Goal: Check status: Check status

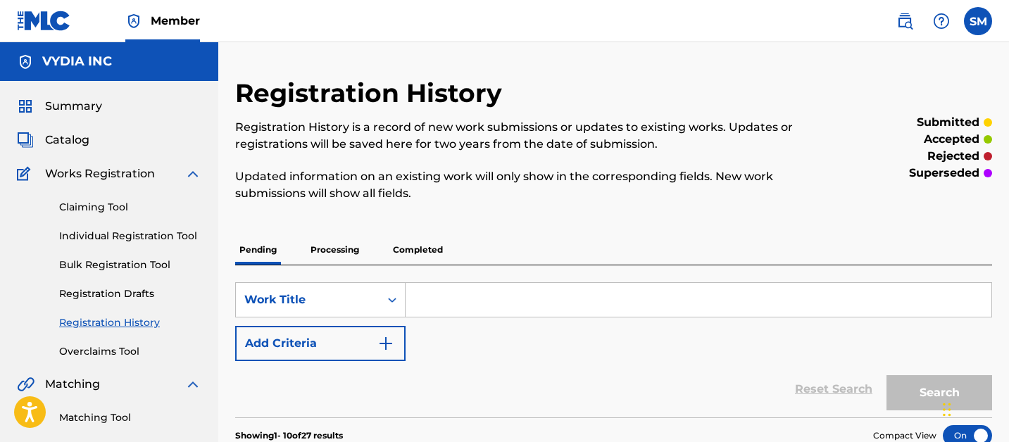
scroll to position [187, 0]
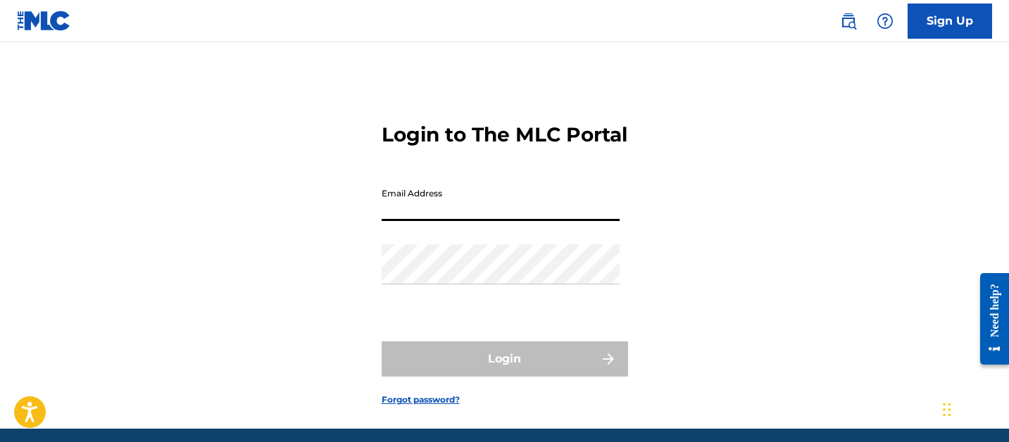
click at [431, 221] on input "Email Address" at bounding box center [501, 201] width 238 height 40
type input "[PERSON_NAME][EMAIL_ADDRESS][PERSON_NAME][DOMAIN_NAME]"
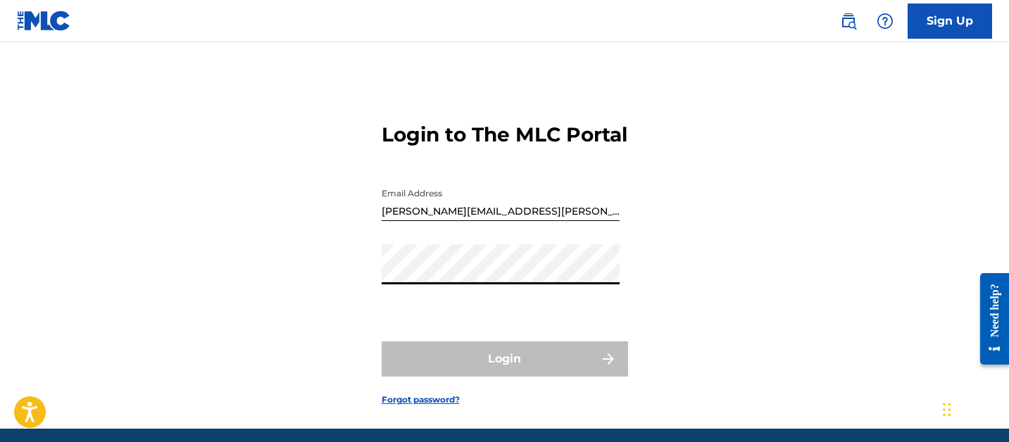
click at [382, 341] on button "Login" at bounding box center [505, 358] width 246 height 35
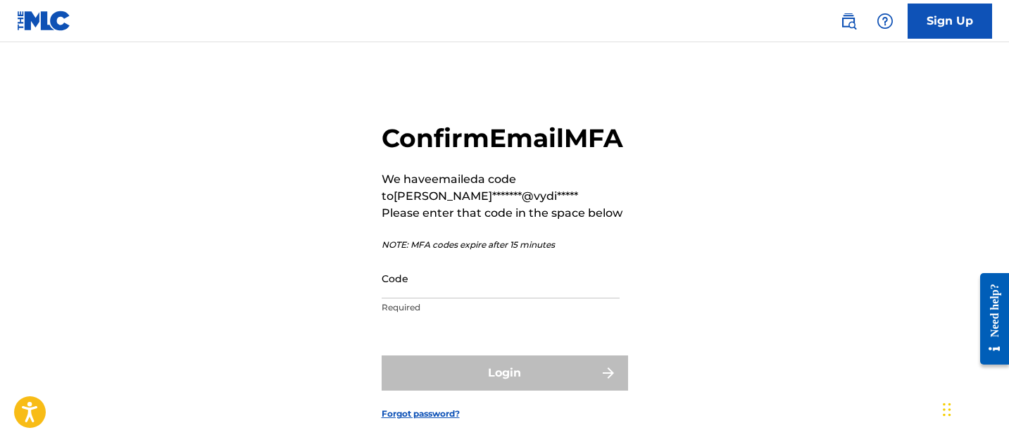
click at [403, 298] on input "Code" at bounding box center [501, 278] width 238 height 40
paste input "145799"
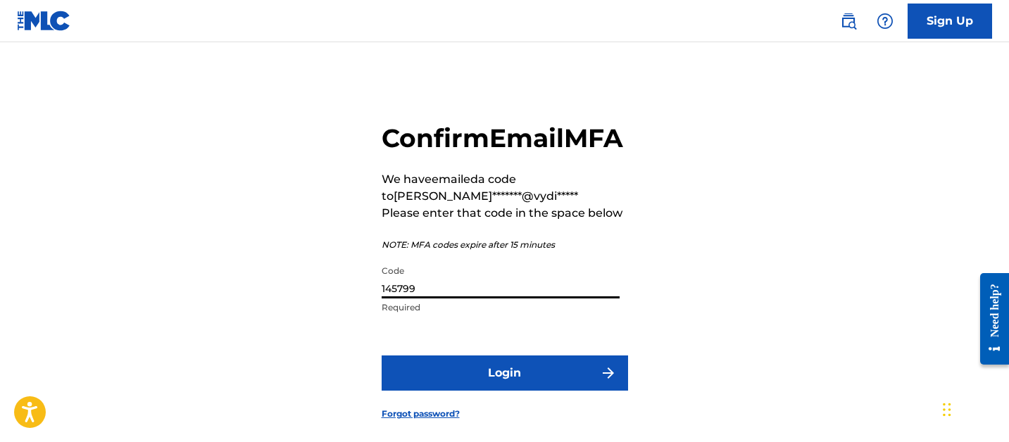
type input "145799"
click at [455, 391] on button "Login" at bounding box center [505, 372] width 246 height 35
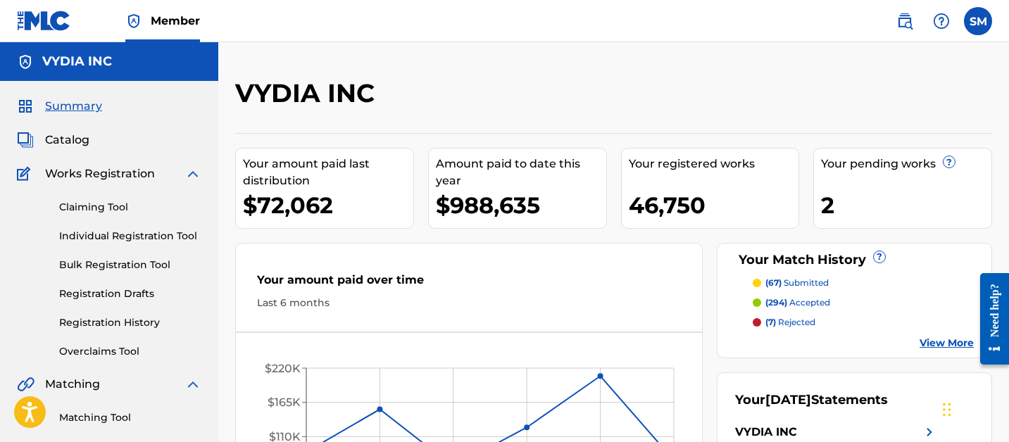
click at [143, 324] on link "Registration History" at bounding box center [130, 322] width 142 height 15
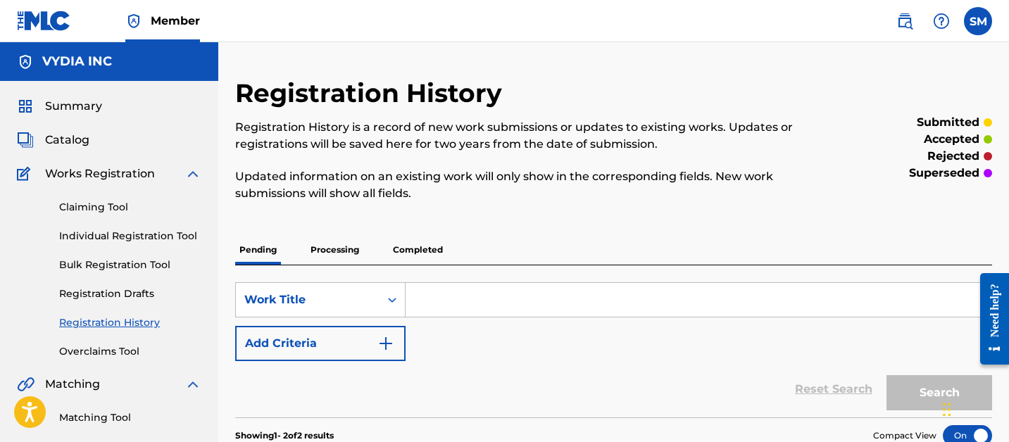
click at [331, 237] on p "Processing" at bounding box center [334, 250] width 57 height 30
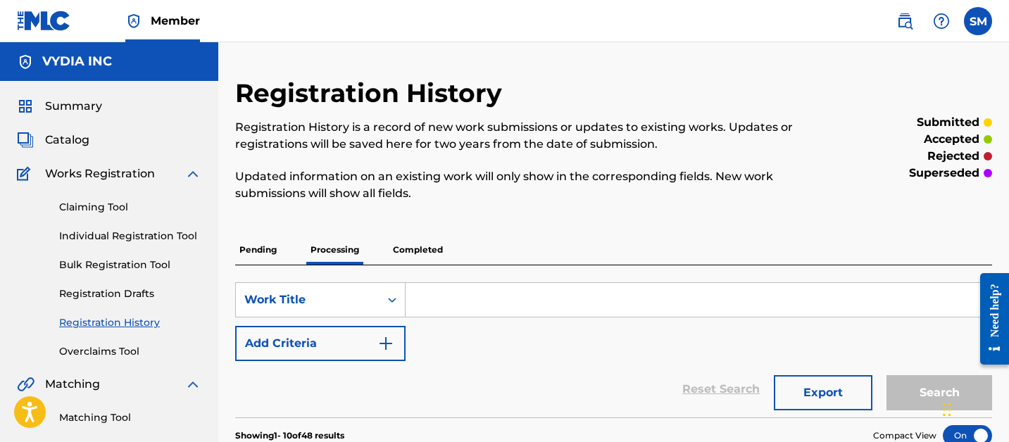
click at [263, 255] on p "Pending" at bounding box center [258, 250] width 46 height 30
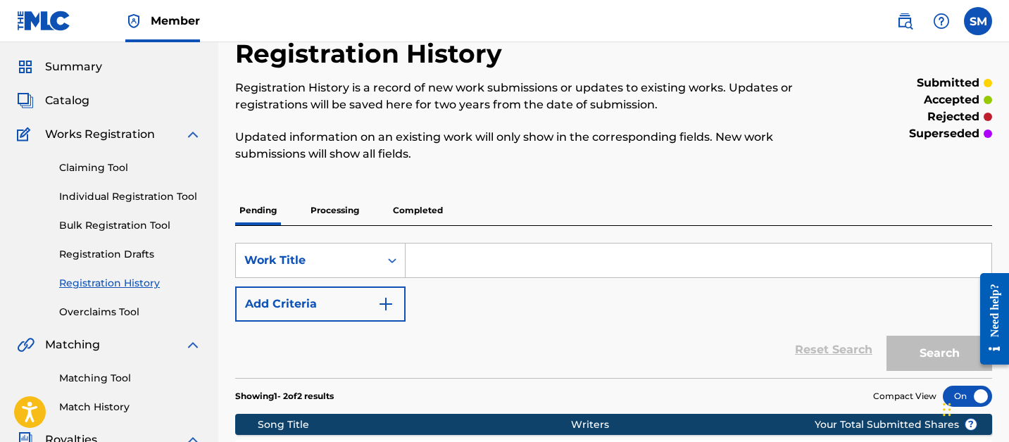
scroll to position [30, 0]
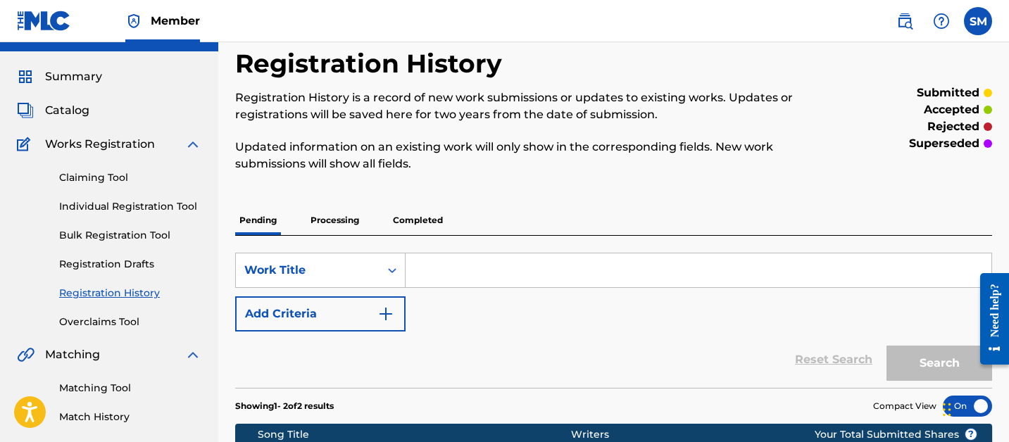
click at [358, 226] on p "Processing" at bounding box center [334, 221] width 57 height 30
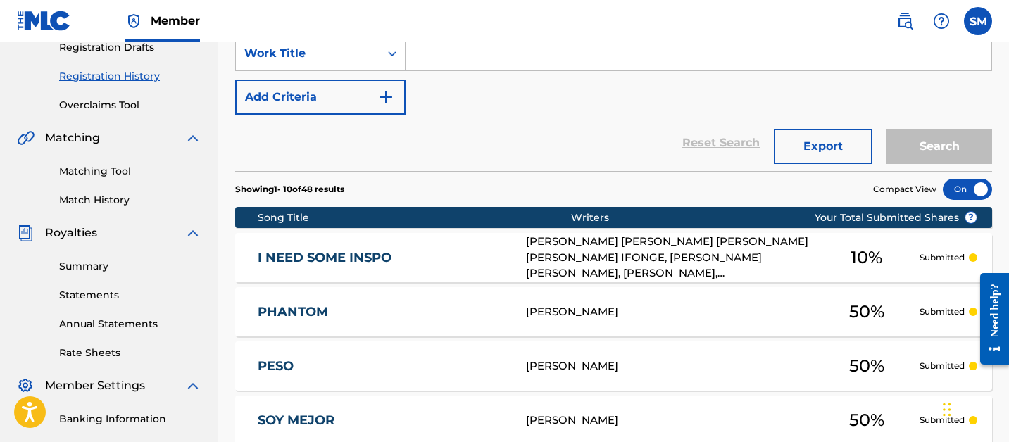
scroll to position [737, 0]
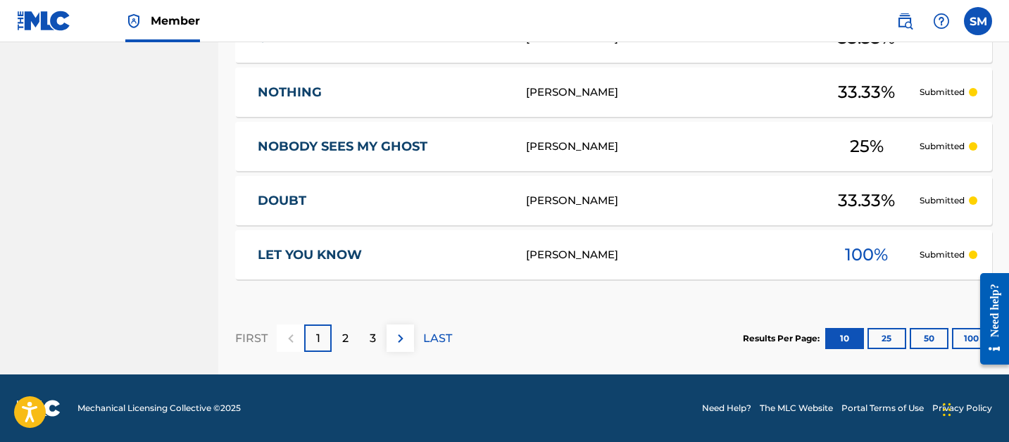
click at [887, 337] on button "25" at bounding box center [886, 338] width 39 height 21
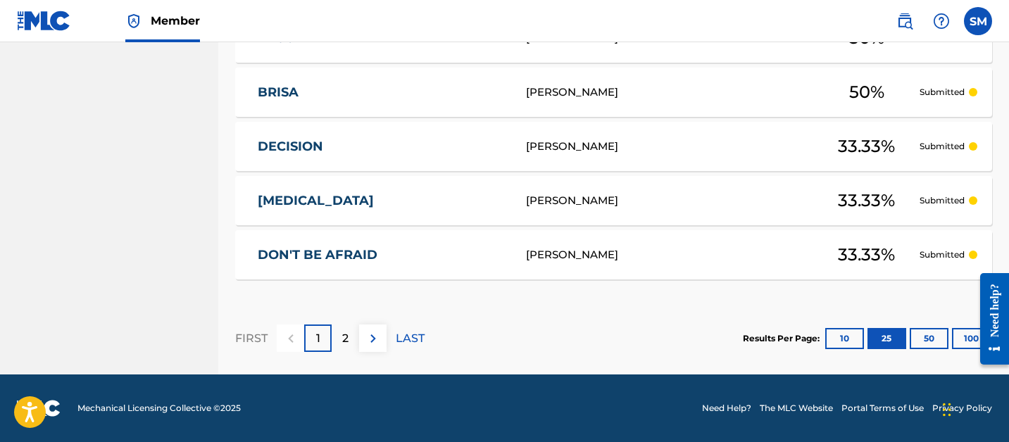
click at [919, 330] on button "50" at bounding box center [928, 338] width 39 height 21
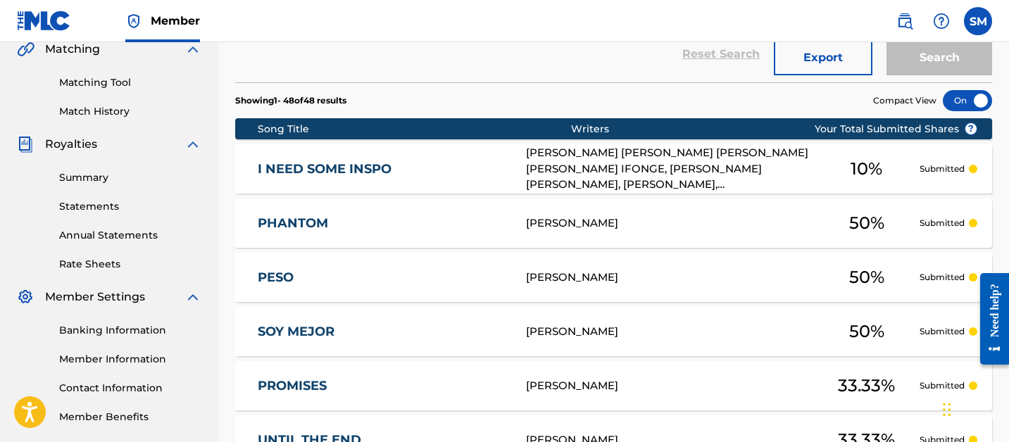
scroll to position [0, 0]
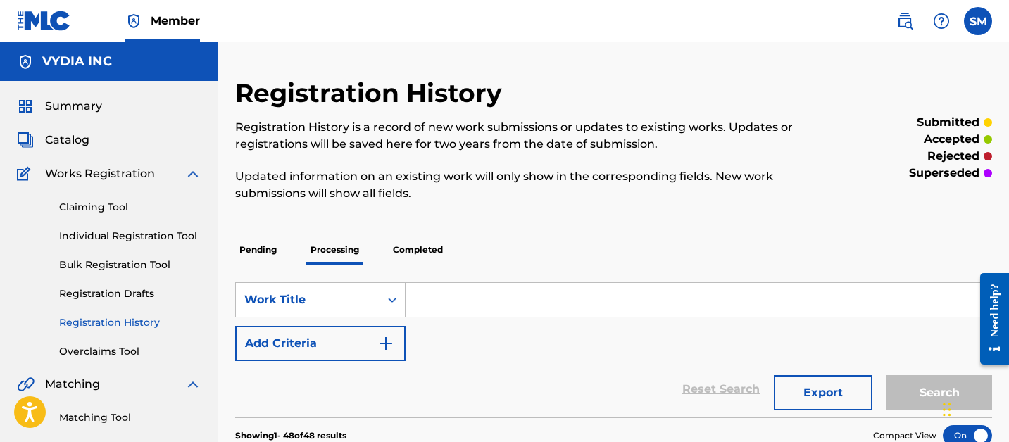
click at [69, 134] on span "Catalog" at bounding box center [67, 140] width 44 height 17
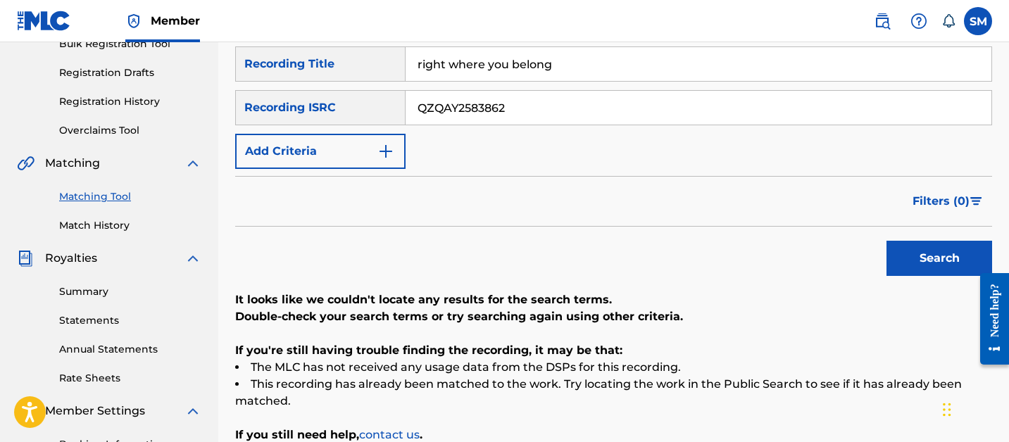
scroll to position [221, 0]
